Goal: Task Accomplishment & Management: Manage account settings

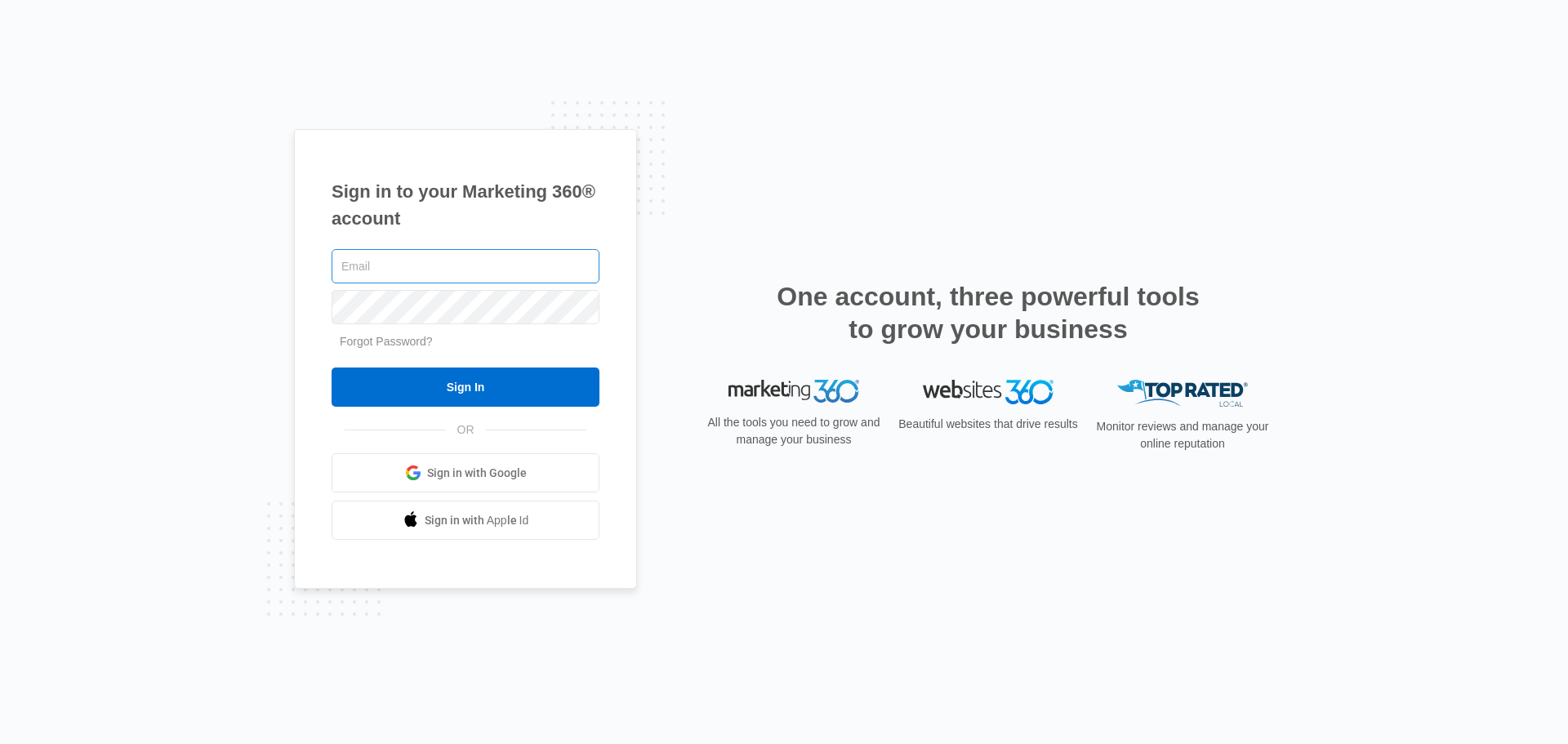
click at [452, 258] on input "text" at bounding box center [465, 266] width 268 height 34
click at [479, 274] on input "text" at bounding box center [465, 266] width 268 height 34
click at [479, 272] on input "text" at bounding box center [465, 266] width 268 height 34
